Goal: Task Accomplishment & Management: Manage account settings

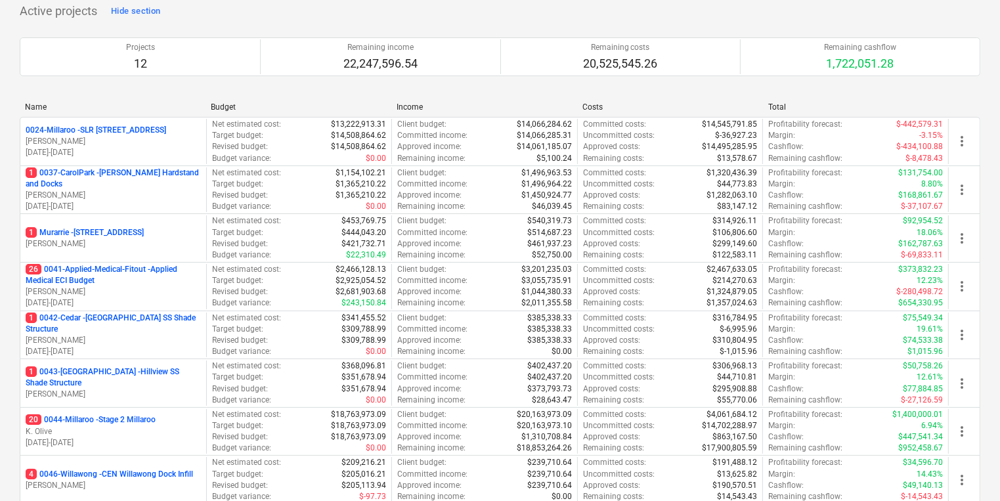
scroll to position [53, 0]
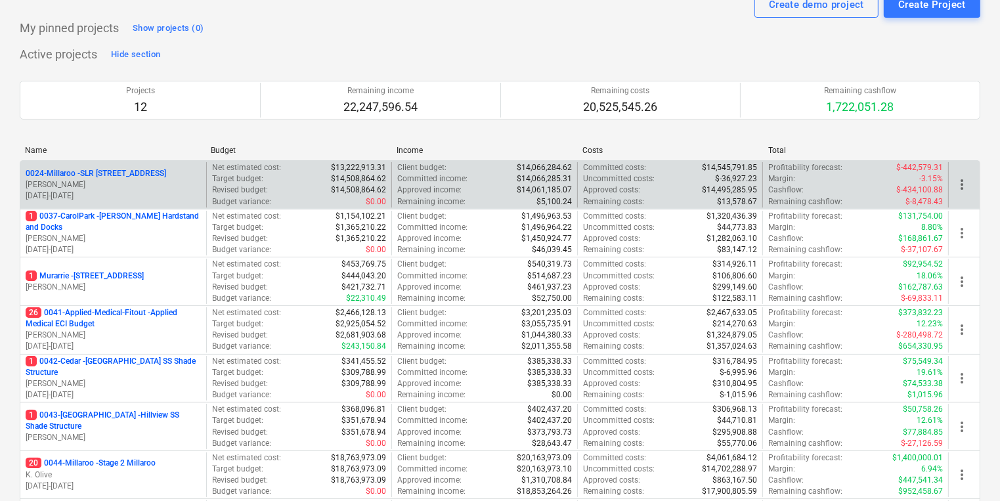
click at [115, 172] on p "0024-Millaroo - SLR [STREET_ADDRESS]" at bounding box center [96, 173] width 140 height 11
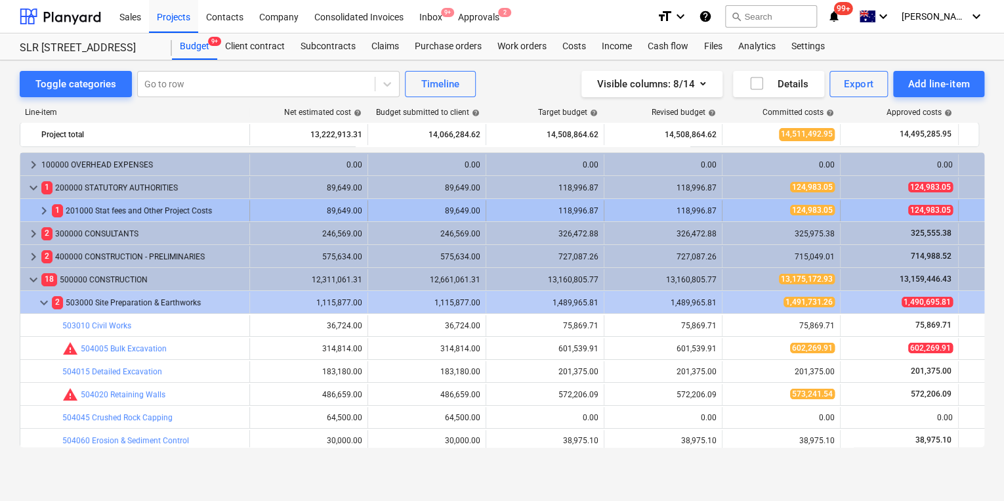
click at [47, 209] on span "keyboard_arrow_right" at bounding box center [44, 211] width 16 height 16
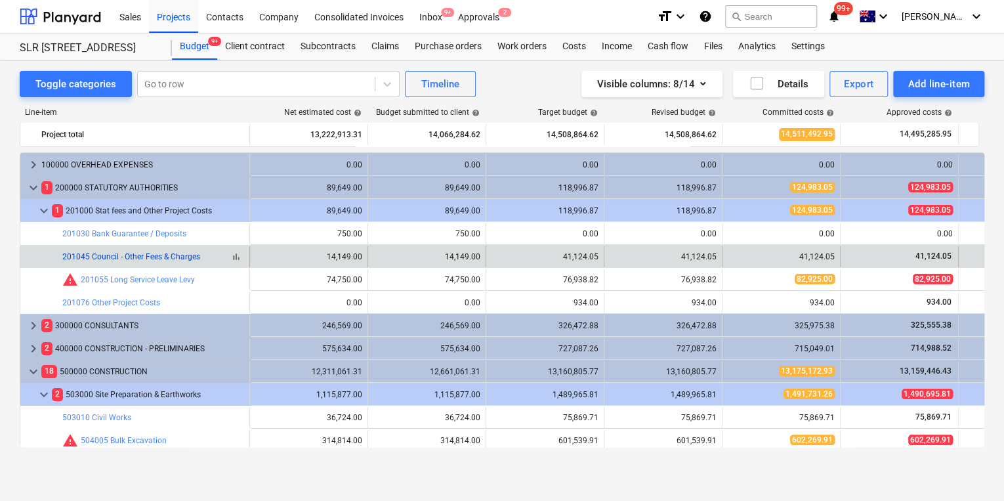
click at [173, 259] on link "201045 Council - Other Fees & Charges" at bounding box center [131, 256] width 138 height 9
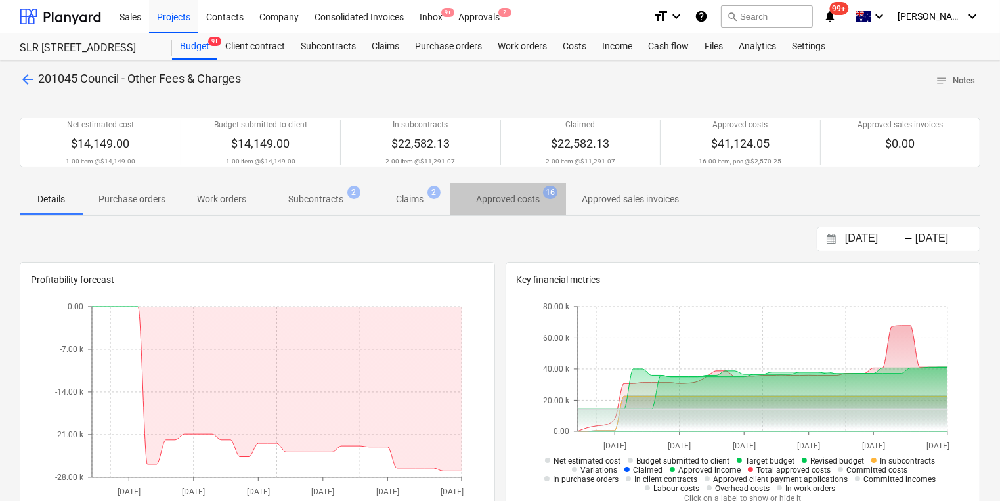
click at [497, 200] on p "Approved costs" at bounding box center [508, 199] width 64 height 14
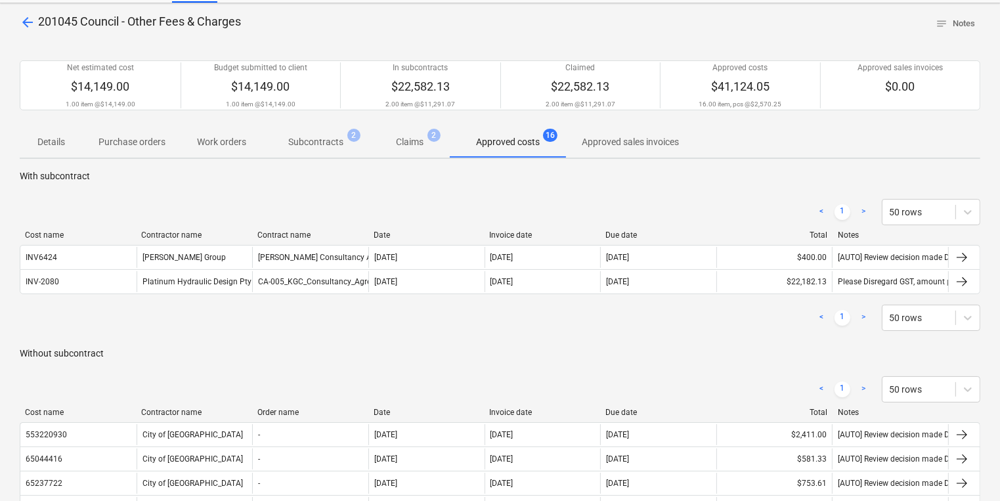
scroll to position [49, 0]
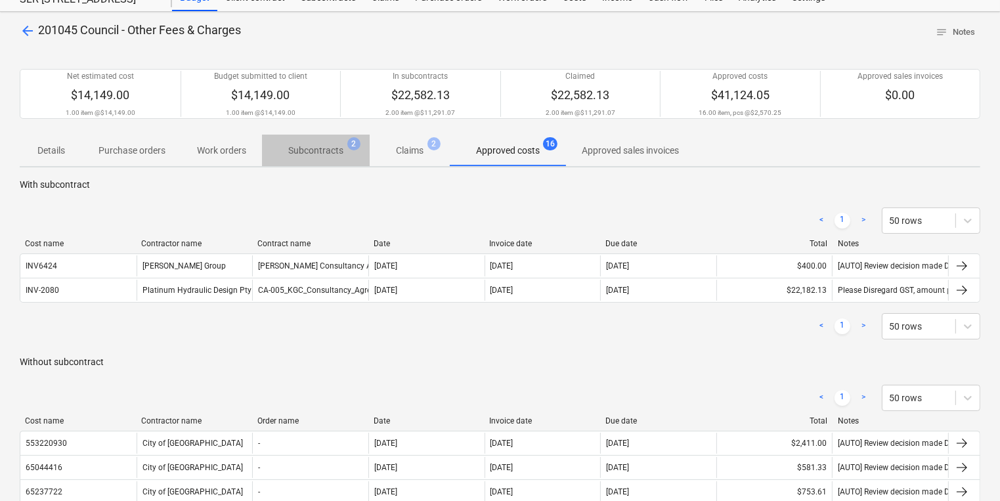
click at [331, 154] on p "Subcontracts" at bounding box center [315, 151] width 55 height 14
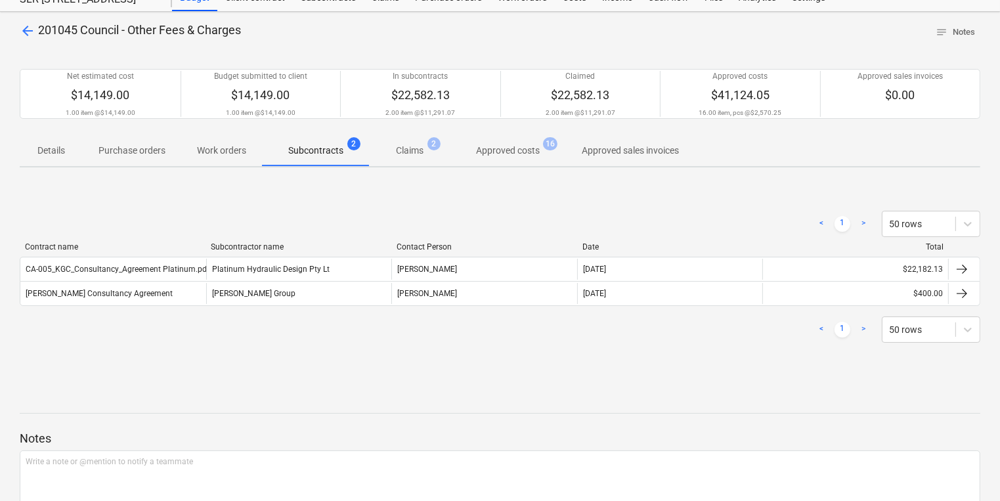
click at [498, 156] on p "Approved costs" at bounding box center [508, 151] width 64 height 14
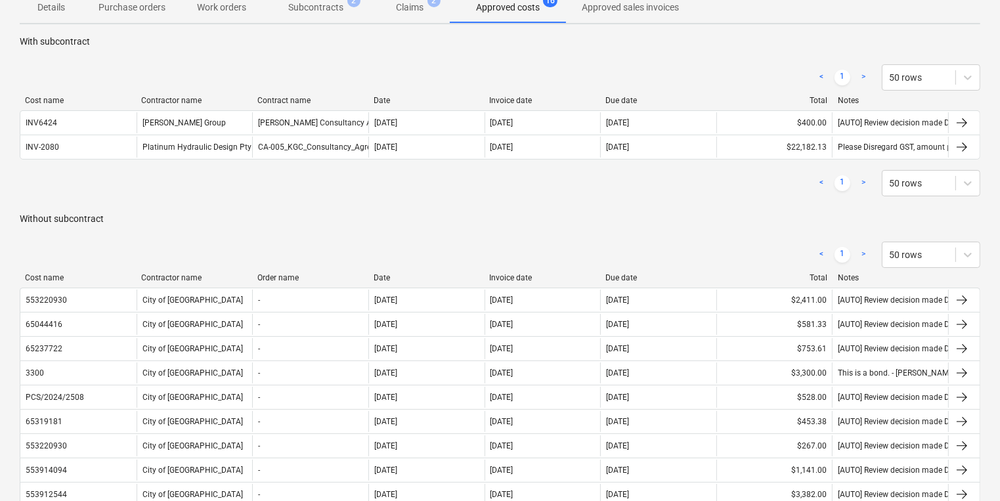
scroll to position [206, 0]
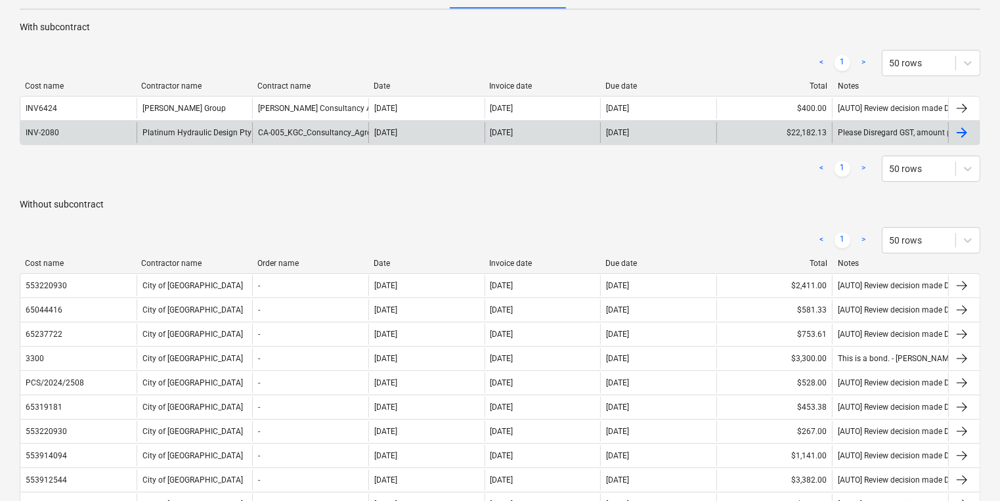
click at [51, 131] on div "INV-2080" at bounding box center [42, 132] width 33 height 9
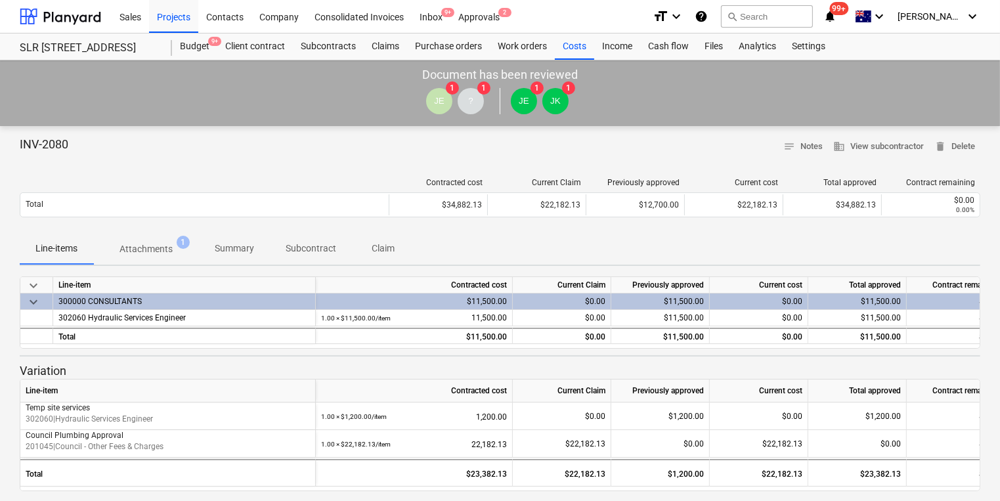
click at [171, 240] on span "Attachments 1" at bounding box center [146, 249] width 106 height 24
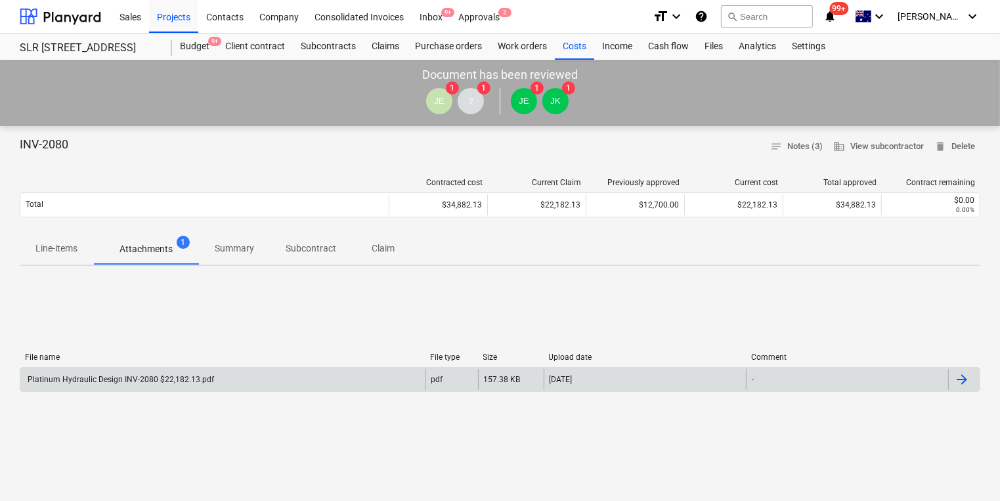
click at [141, 384] on div "Platinum Hydraulic Design INV-2080 $22,182.13.pdf" at bounding box center [222, 379] width 405 height 21
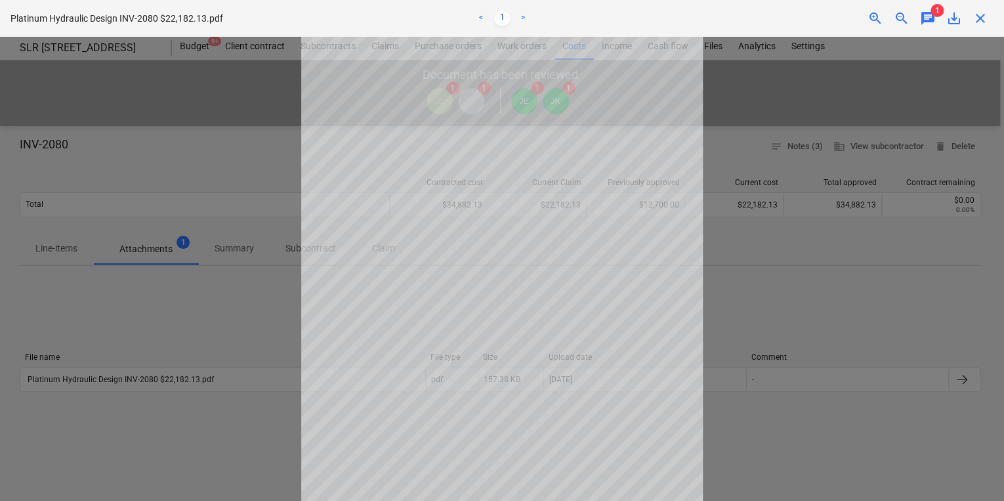
click at [931, 16] on span "chat" at bounding box center [928, 19] width 16 height 16
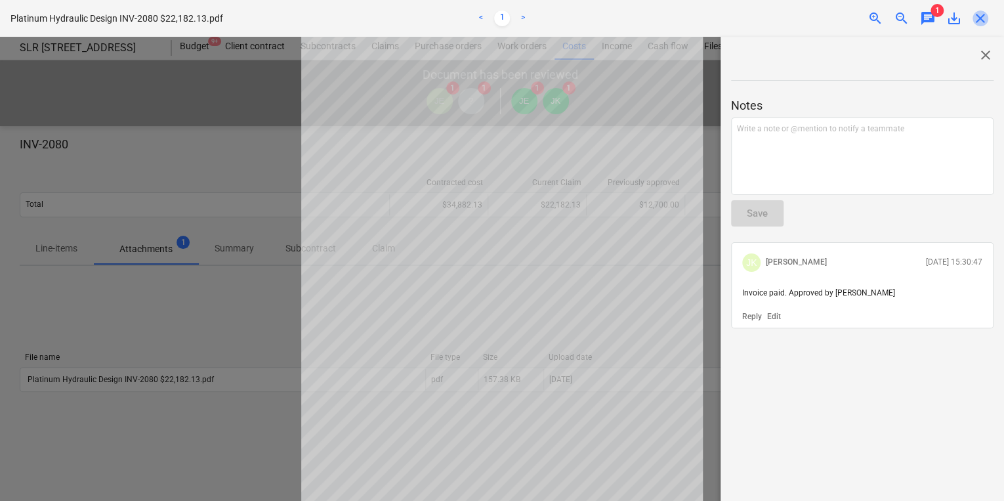
click at [979, 16] on span "close" at bounding box center [981, 19] width 16 height 16
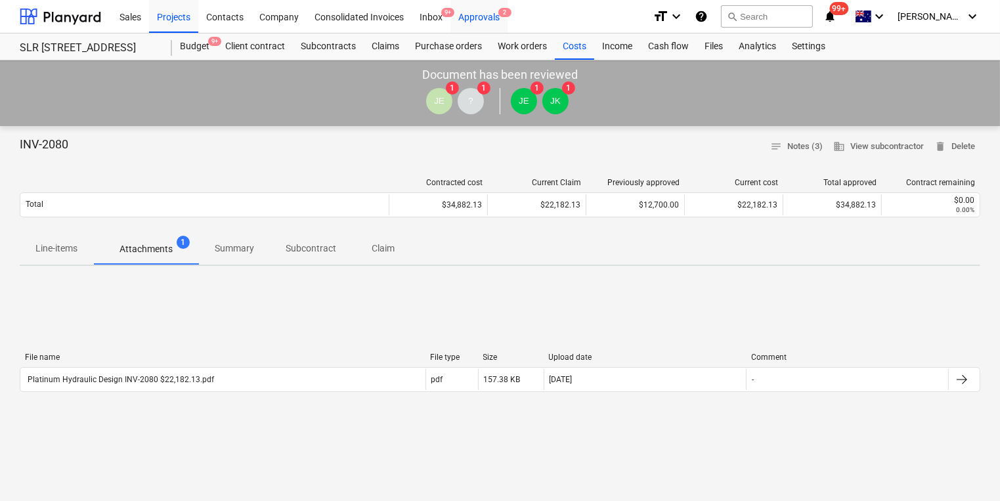
click at [475, 18] on div "Approvals 2" at bounding box center [478, 15] width 57 height 33
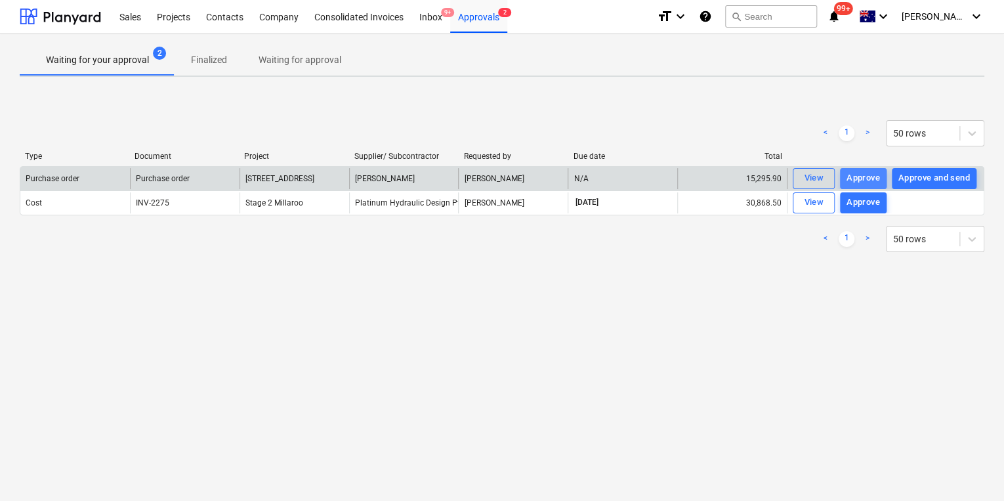
click at [859, 179] on div "Approve" at bounding box center [863, 178] width 33 height 15
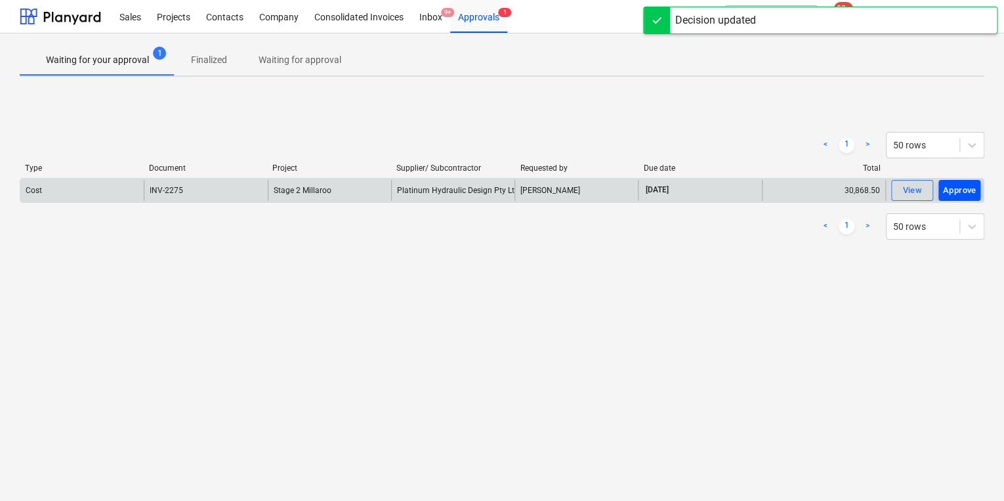
click at [979, 189] on button "Approve" at bounding box center [960, 190] width 42 height 21
